Goal: Task Accomplishment & Management: Manage account settings

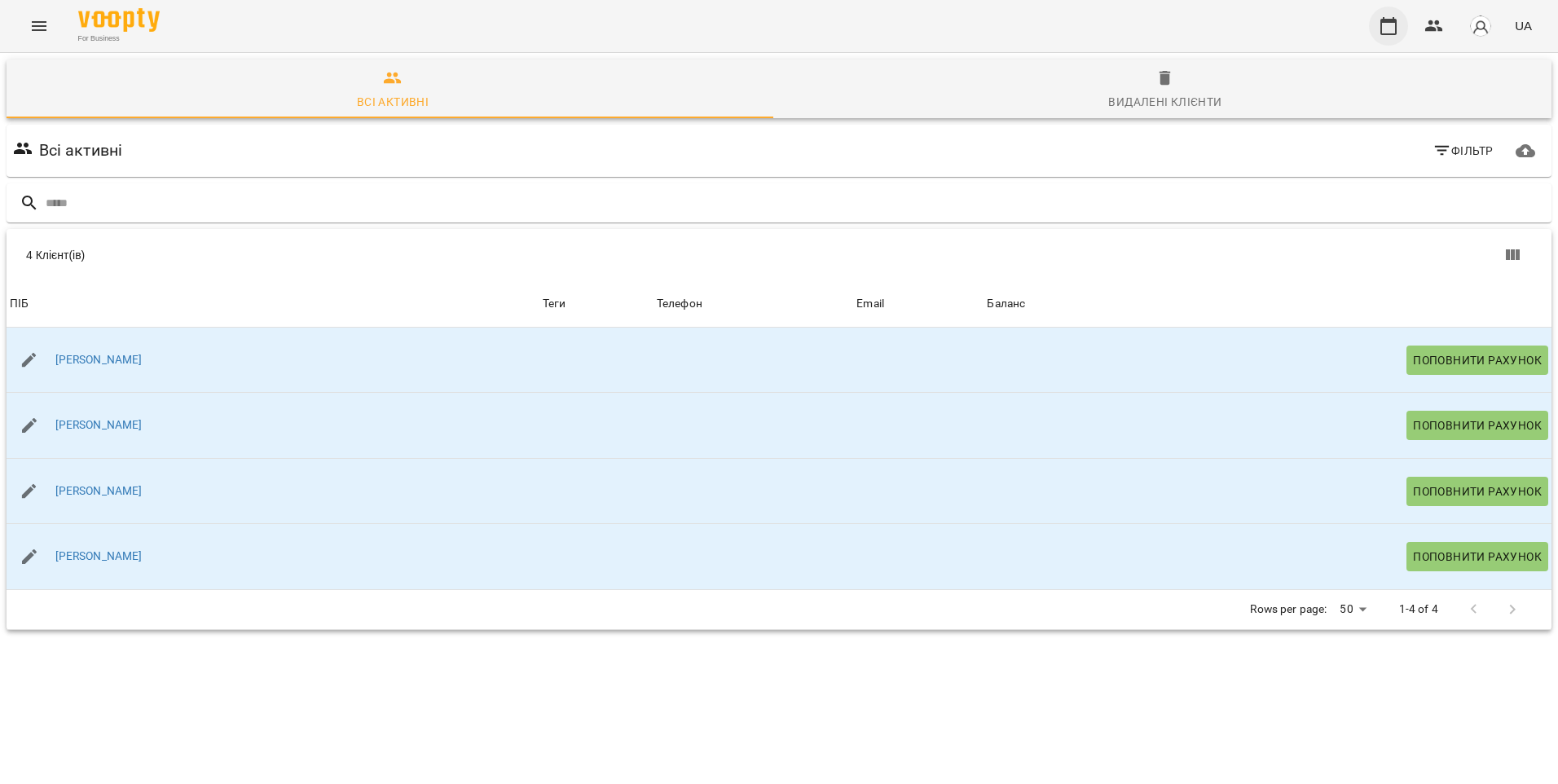
click at [1389, 20] on icon "button" at bounding box center [1388, 26] width 16 height 18
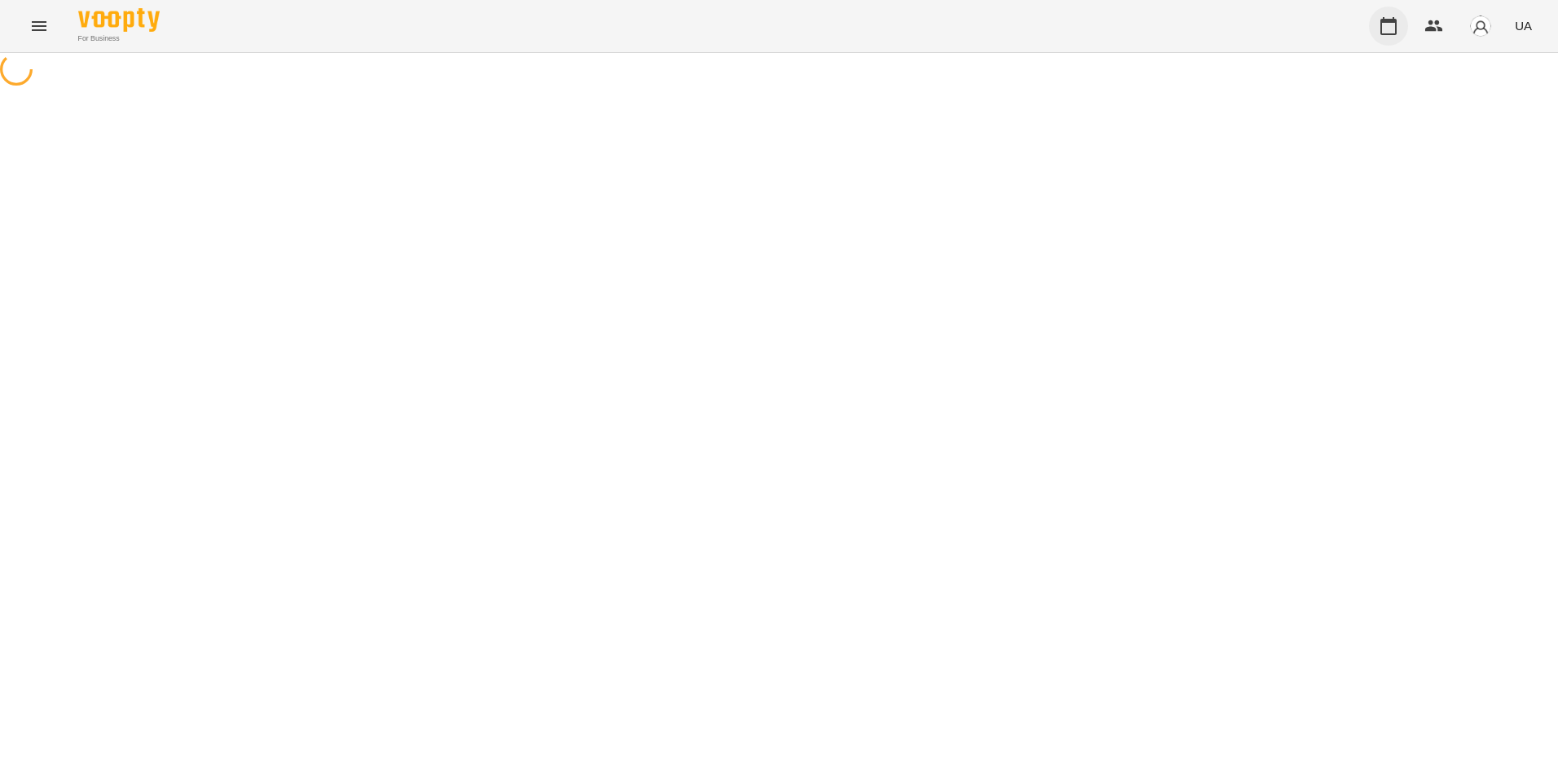
click at [1398, 24] on icon "button" at bounding box center [1388, 26] width 20 height 20
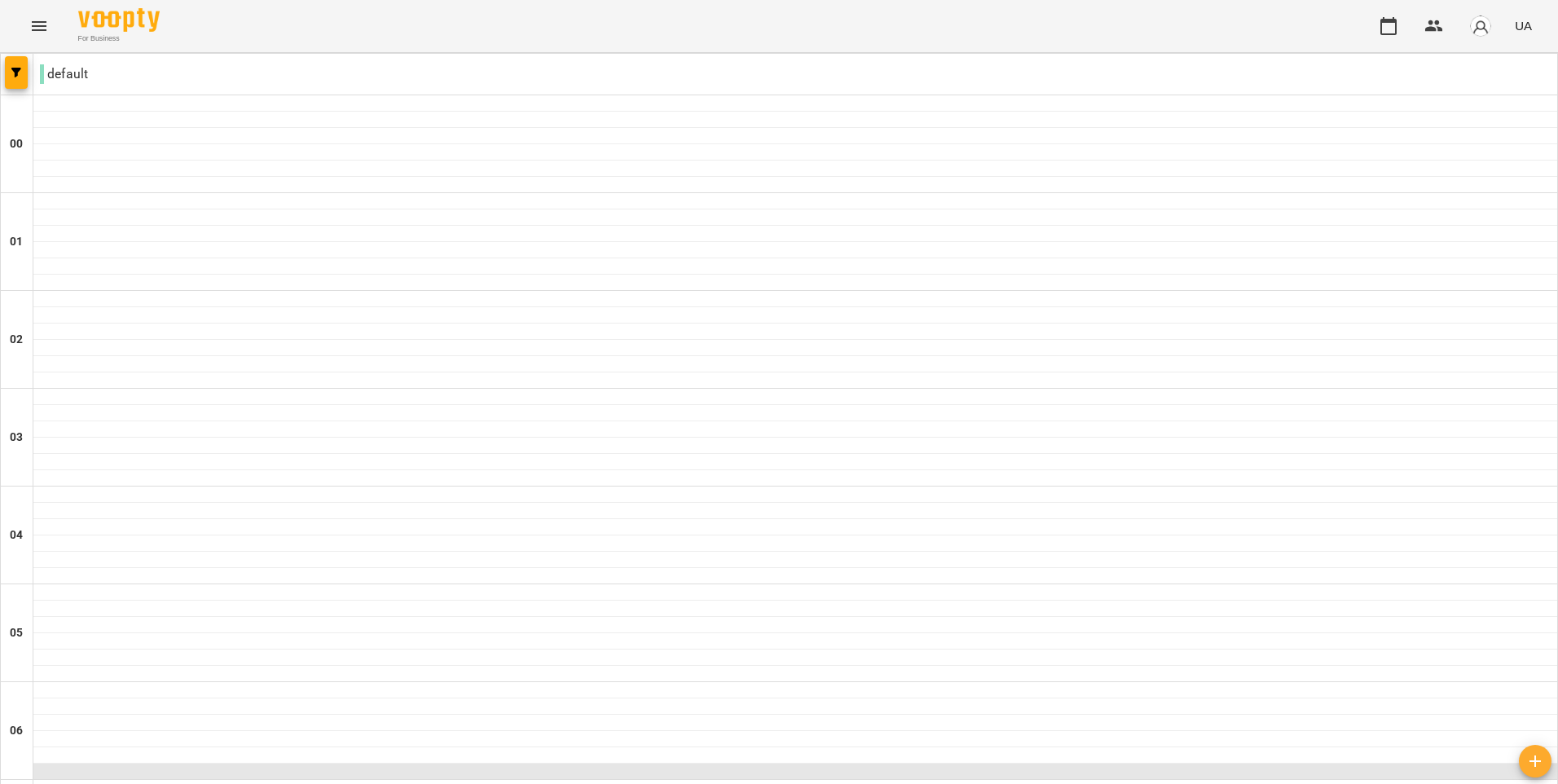
scroll to position [407, 0]
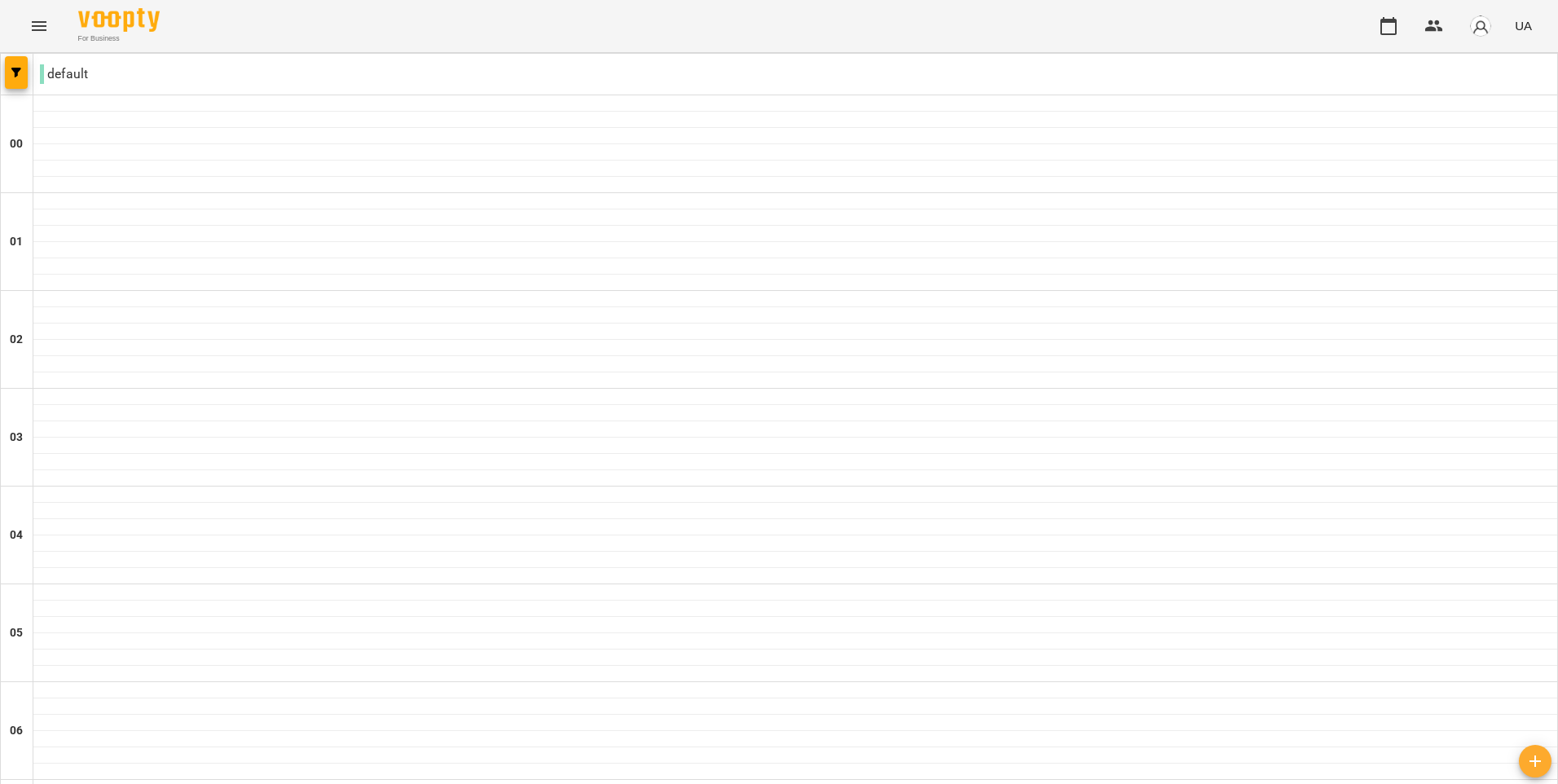
type input "**********"
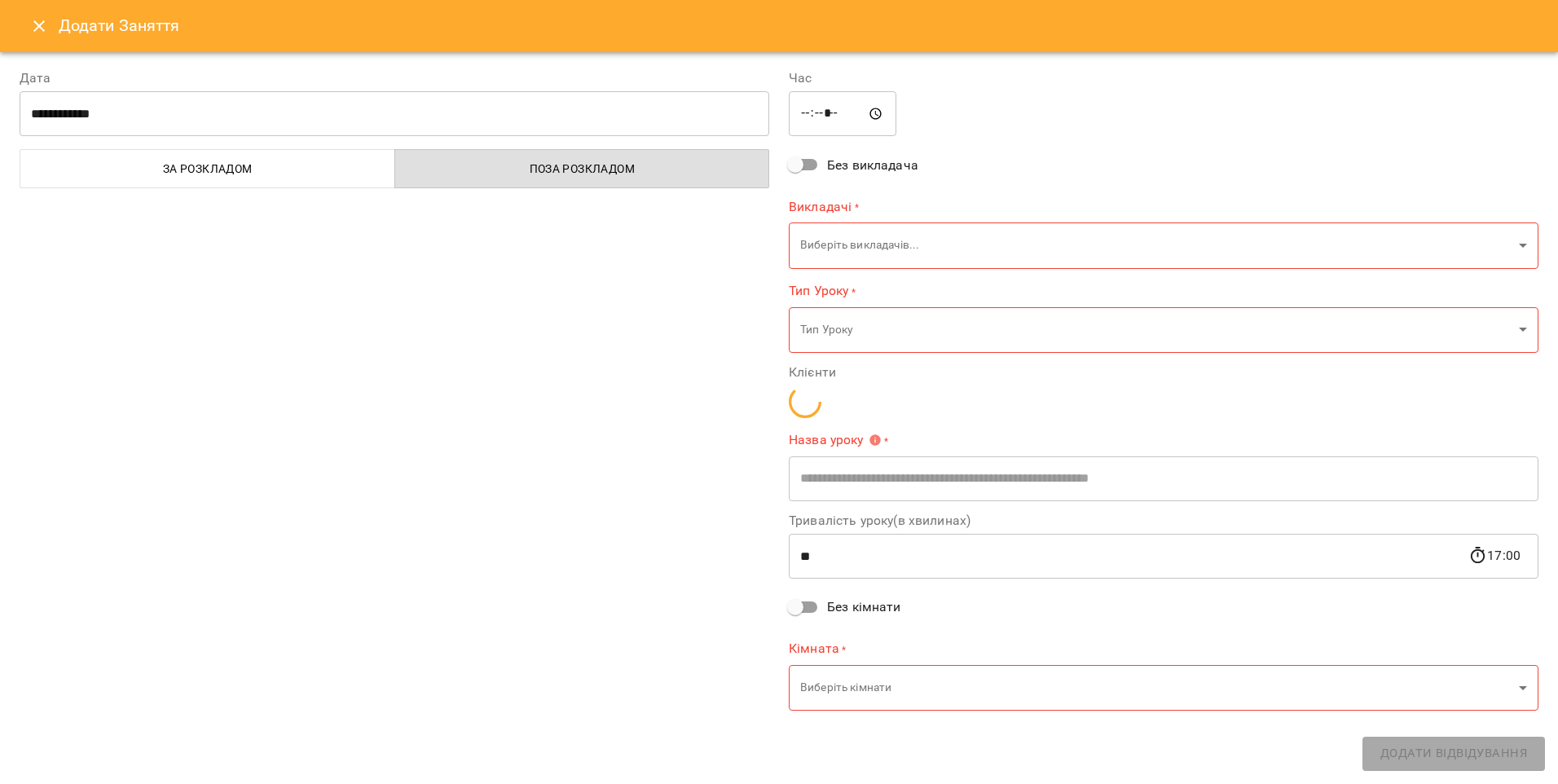
type input "**********"
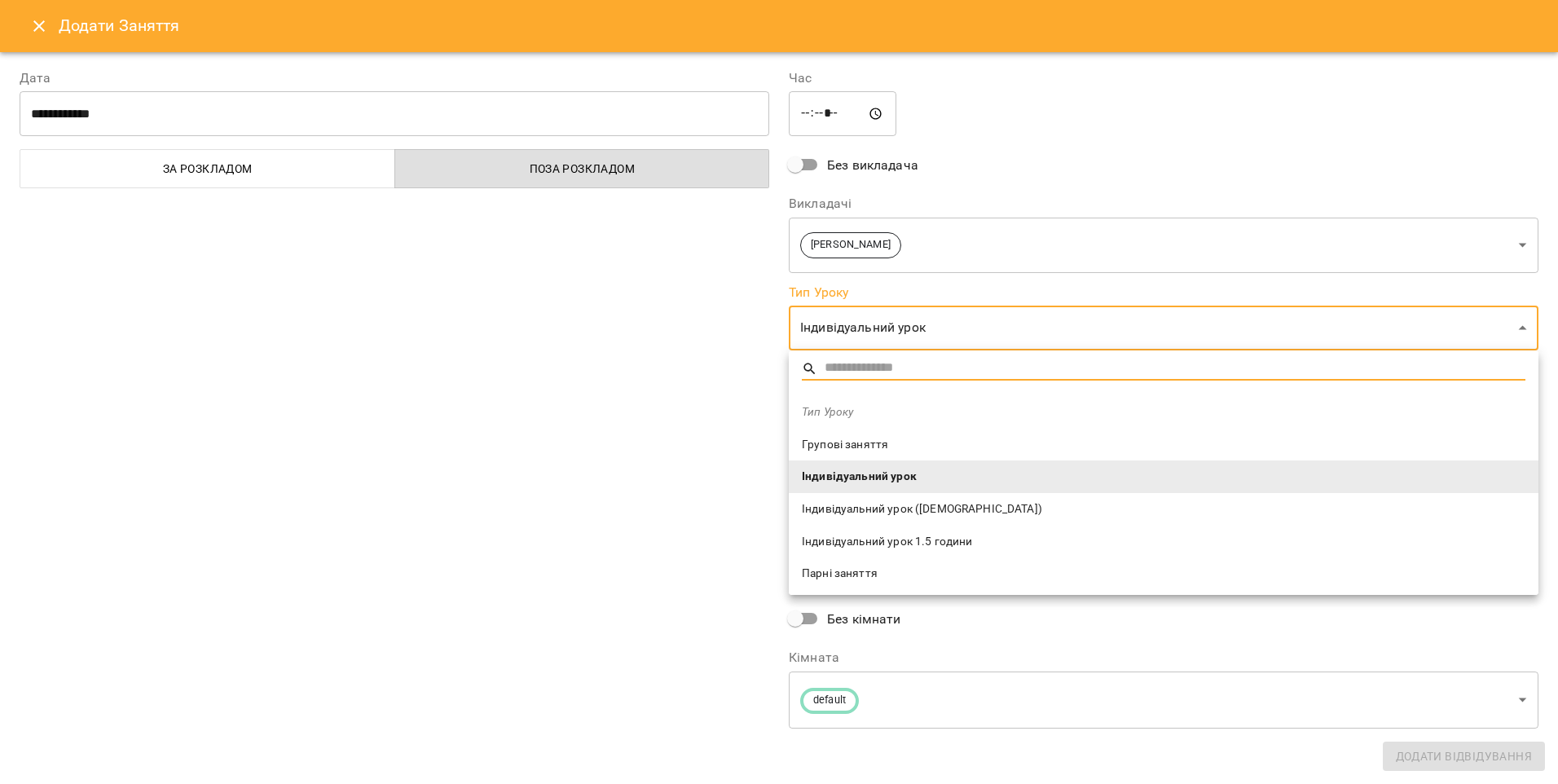
click at [735, 450] on div at bounding box center [779, 392] width 1558 height 784
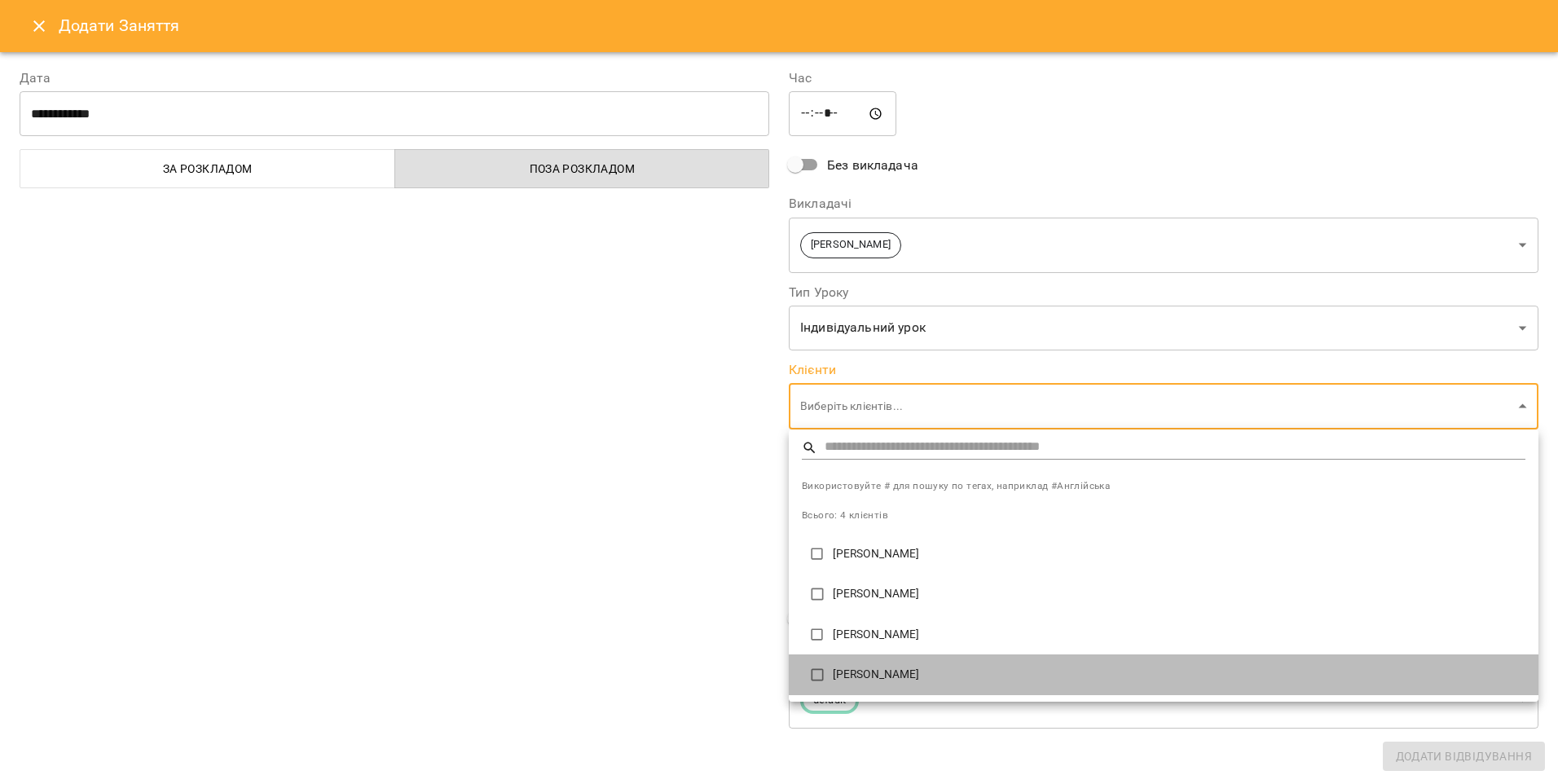
click at [873, 666] on p "[PERSON_NAME]" at bounding box center [1179, 674] width 693 height 16
type input "**********"
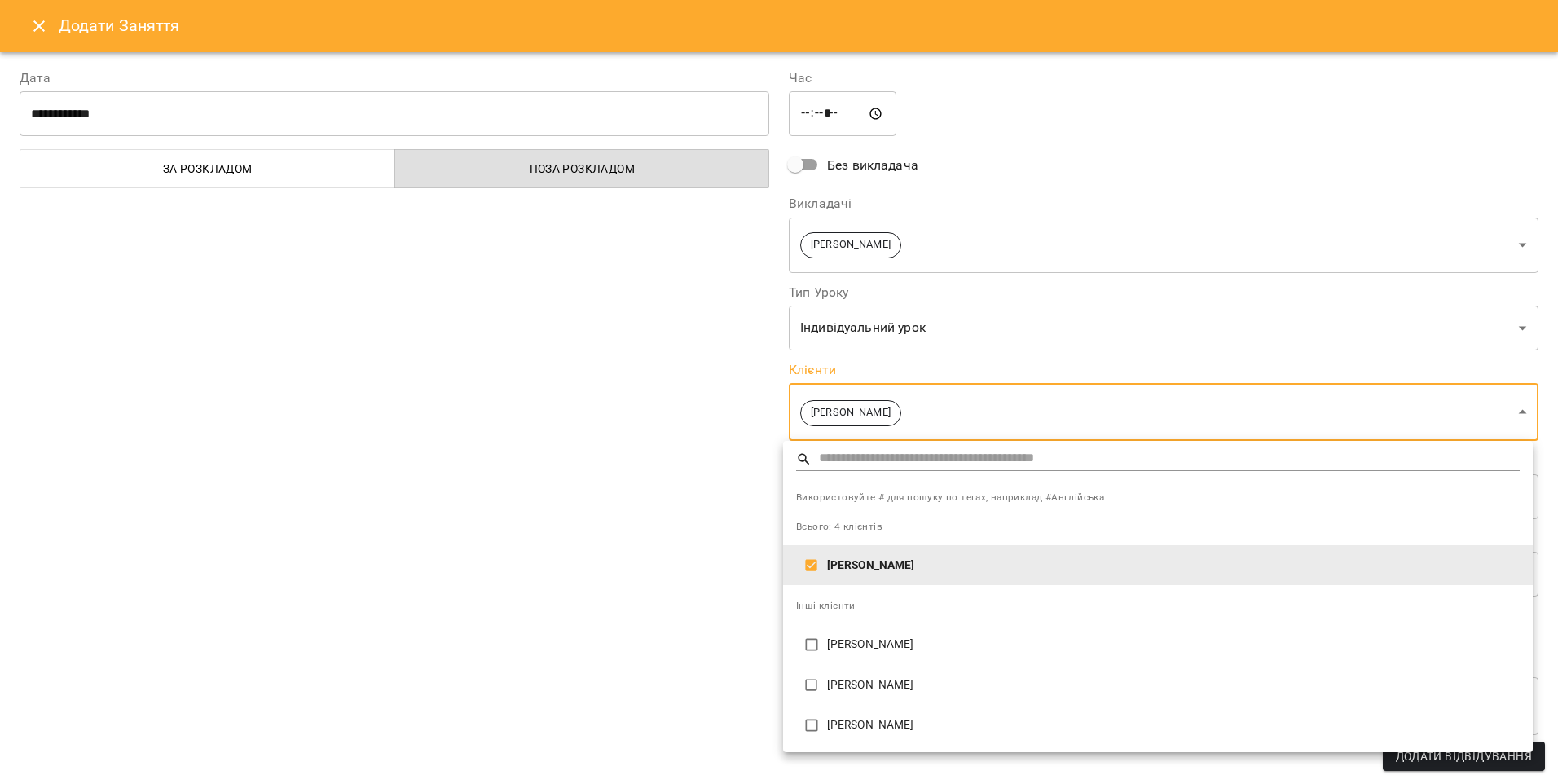
click at [676, 528] on div at bounding box center [779, 392] width 1558 height 784
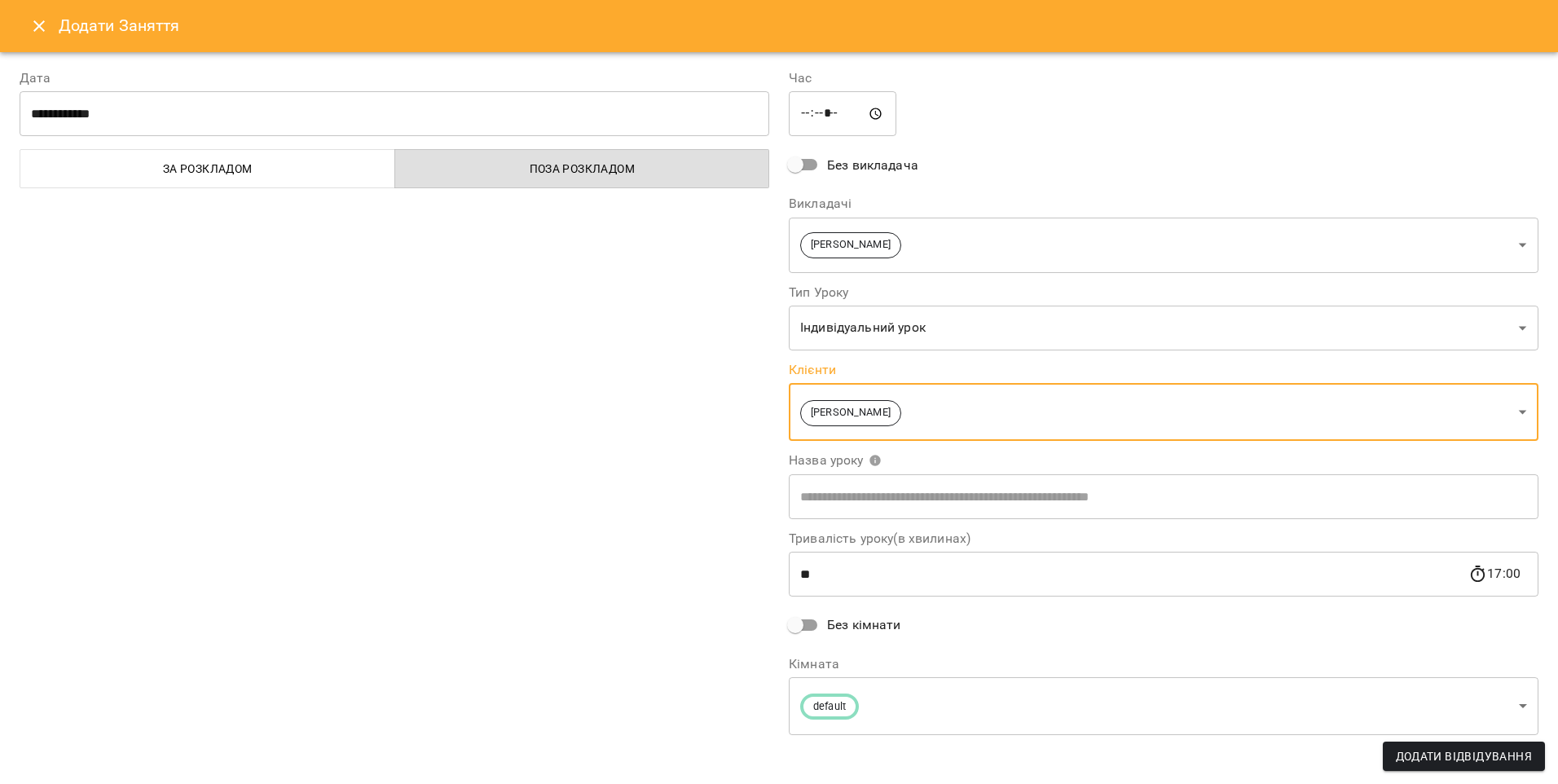
click at [915, 499] on input "text" at bounding box center [1163, 496] width 749 height 46
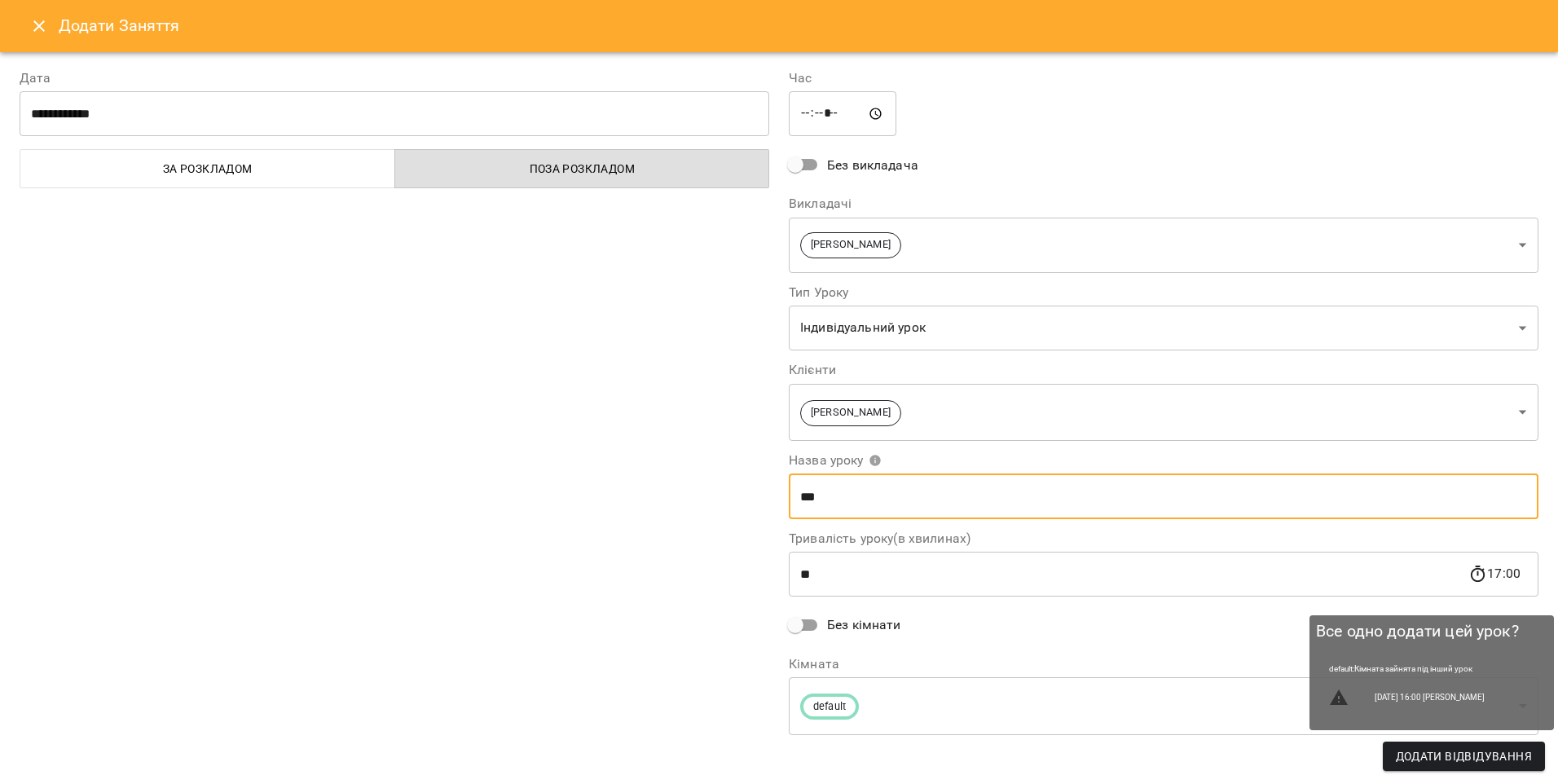
type input "***"
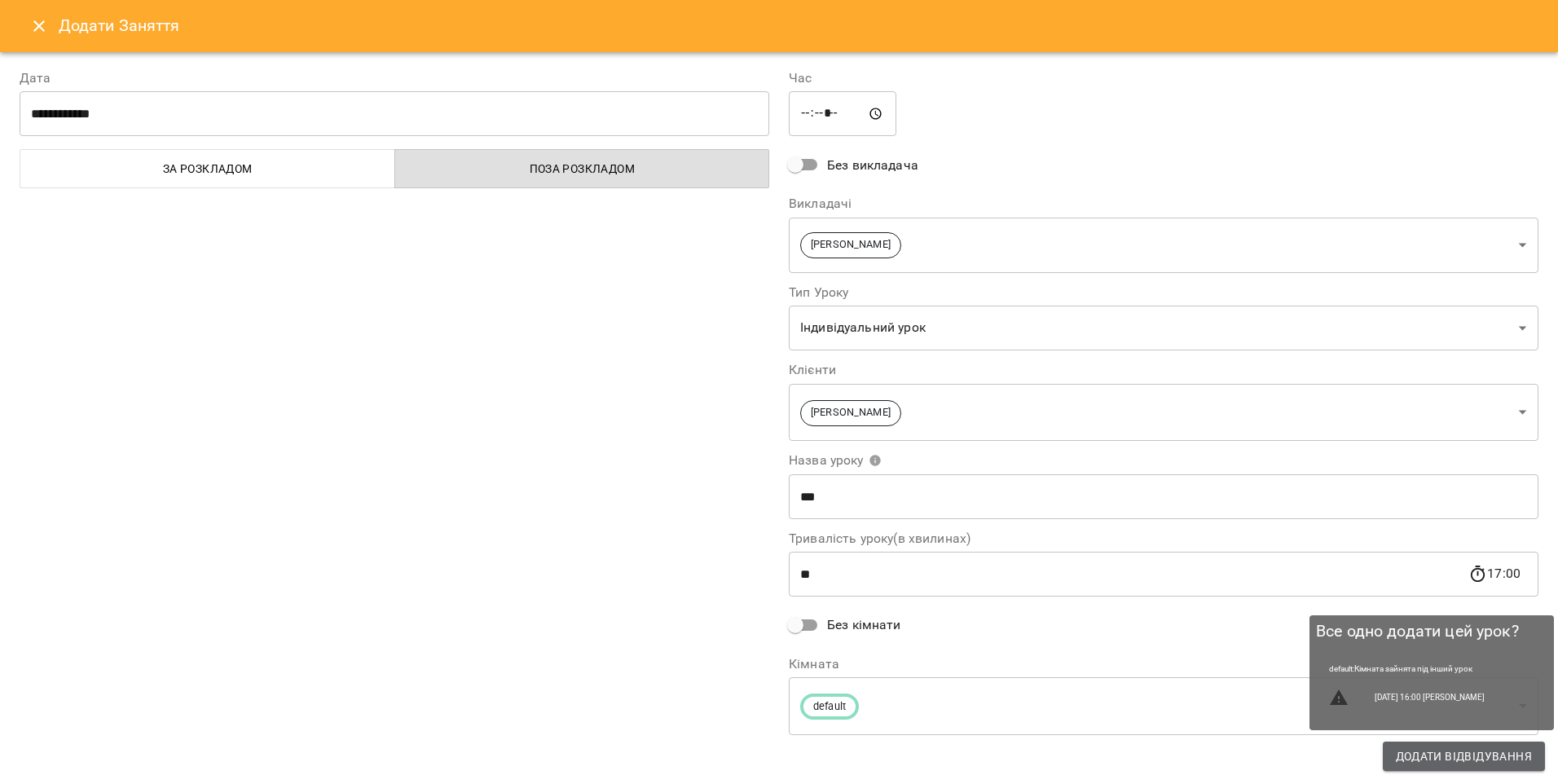
click at [1424, 747] on span "Додати Відвідування" at bounding box center [1463, 756] width 136 height 20
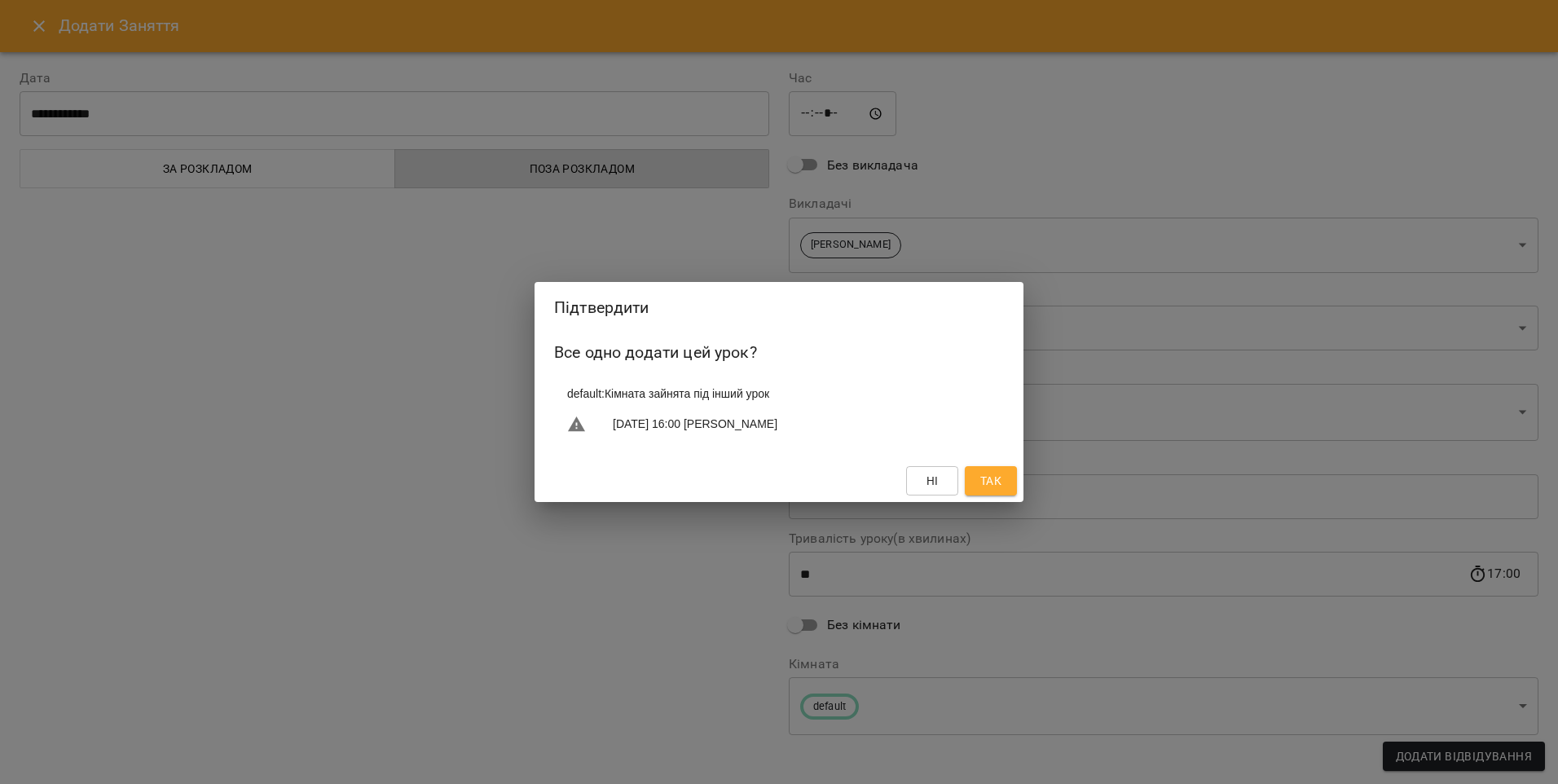
click at [994, 483] on span "Так" at bounding box center [990, 481] width 21 height 20
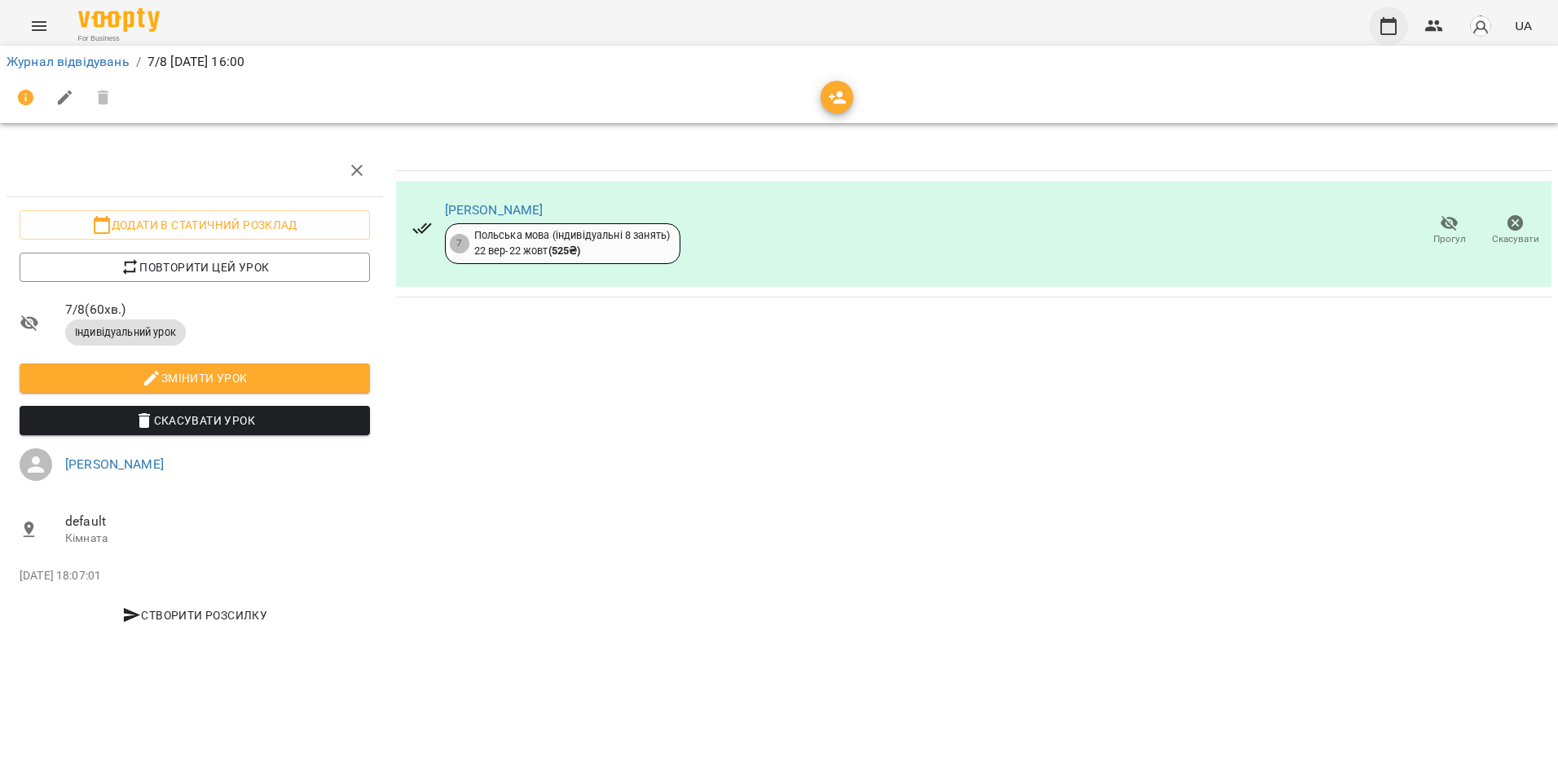
click at [1396, 21] on icon "button" at bounding box center [1388, 26] width 16 height 18
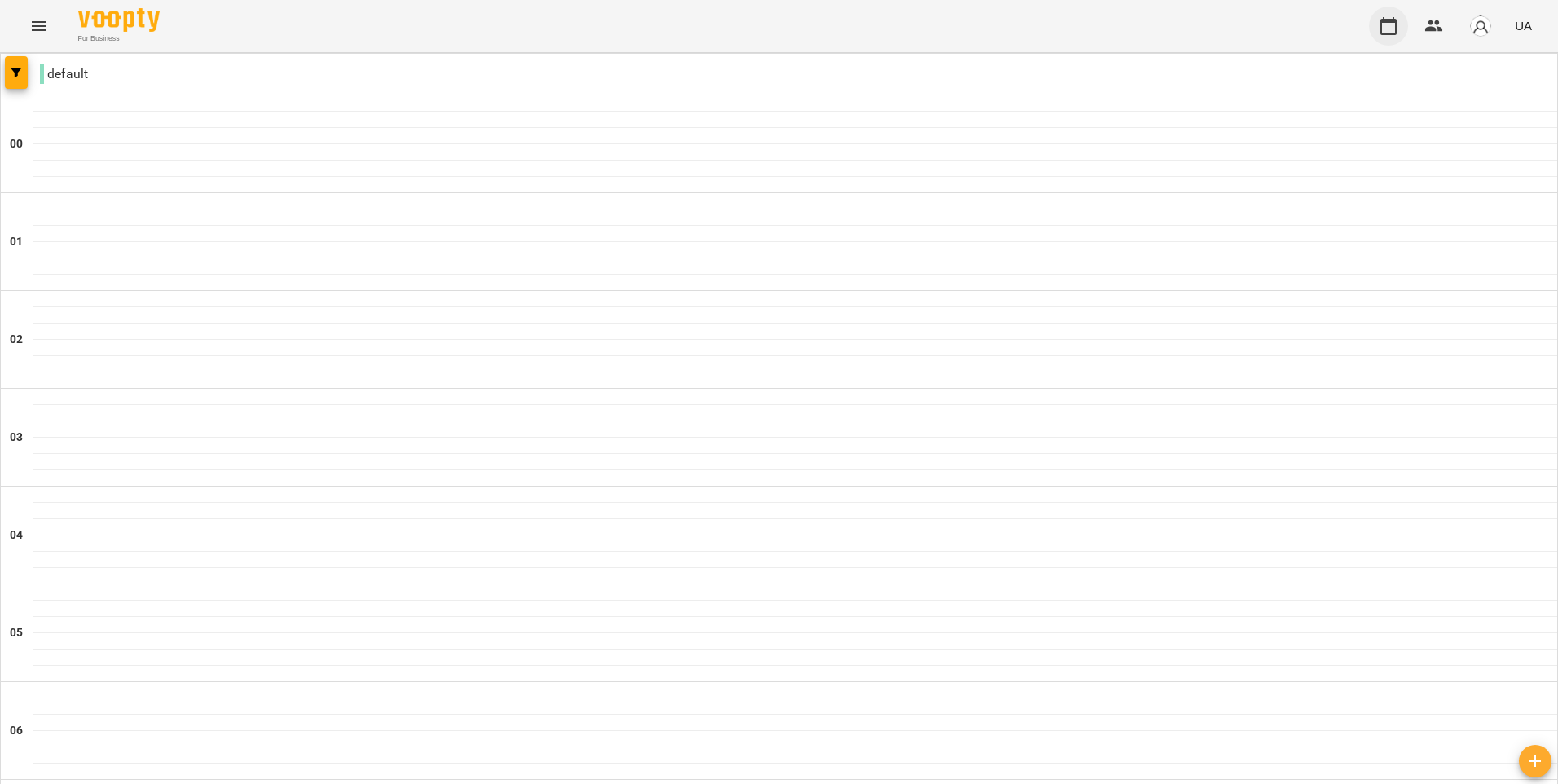
click at [1395, 31] on icon "button" at bounding box center [1388, 26] width 20 height 20
click at [1391, 35] on icon "button" at bounding box center [1388, 26] width 20 height 20
click at [1428, 28] on icon "button" at bounding box center [1434, 26] width 20 height 20
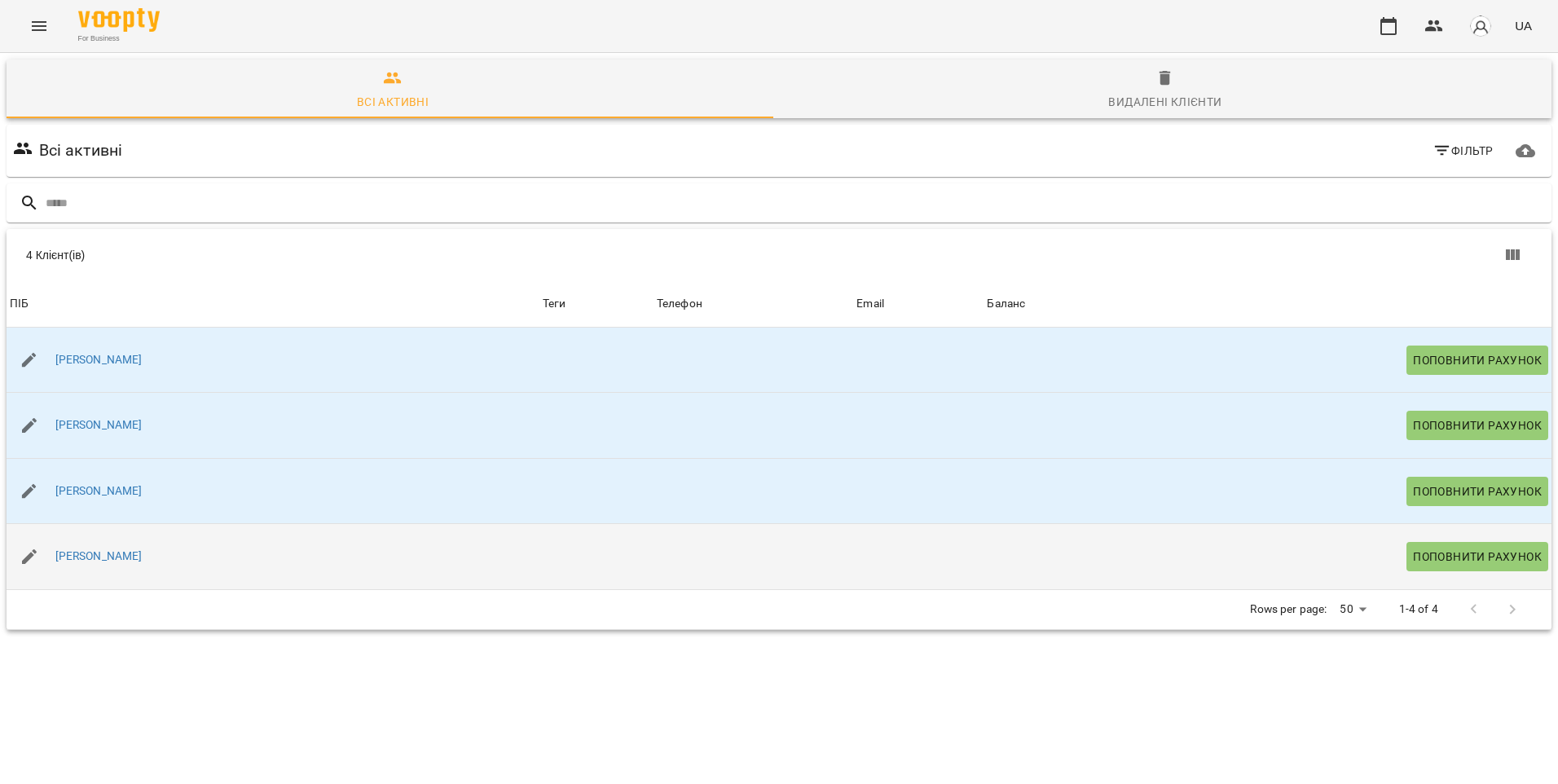
click at [141, 556] on div "[PERSON_NAME]" at bounding box center [273, 556] width 533 height 46
click at [95, 564] on link "[PERSON_NAME]" at bounding box center [99, 556] width 87 height 16
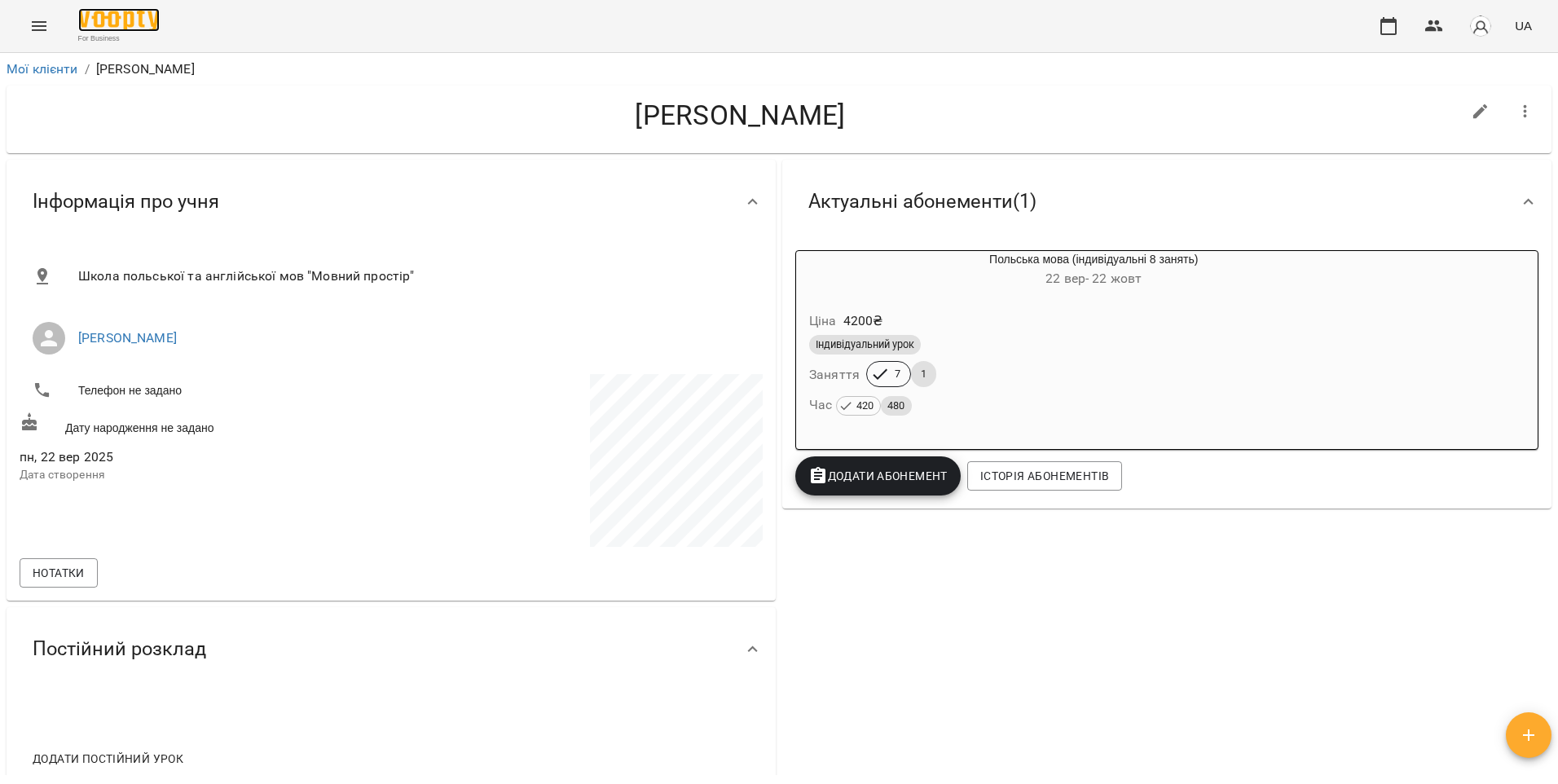
click at [130, 27] on img at bounding box center [119, 20] width 82 height 24
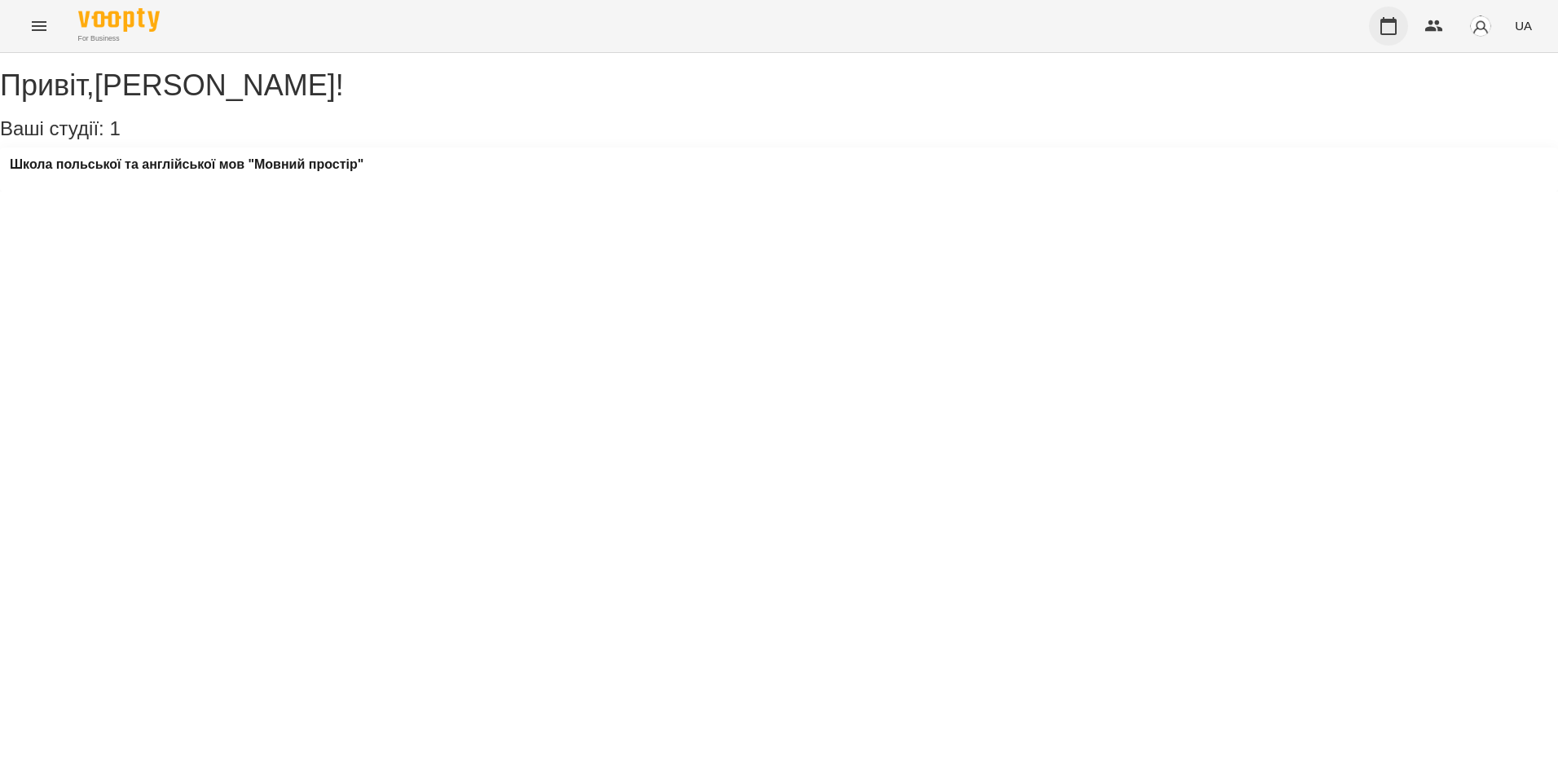
click at [1378, 32] on button "button" at bounding box center [1388, 26] width 39 height 39
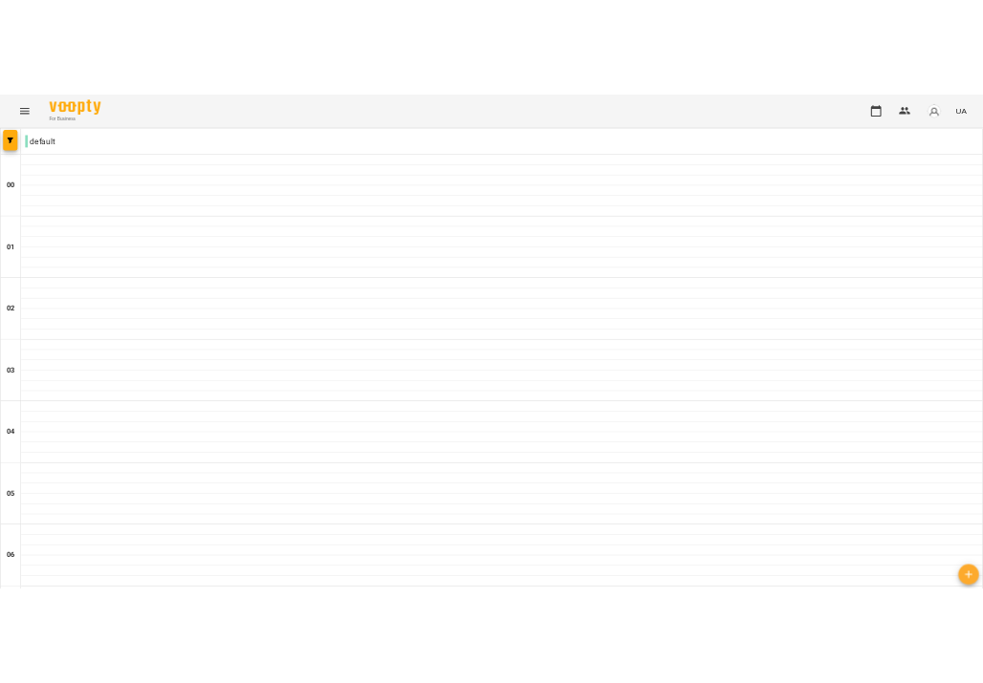
scroll to position [2072, 0]
